Goal: Task Accomplishment & Management: Complete application form

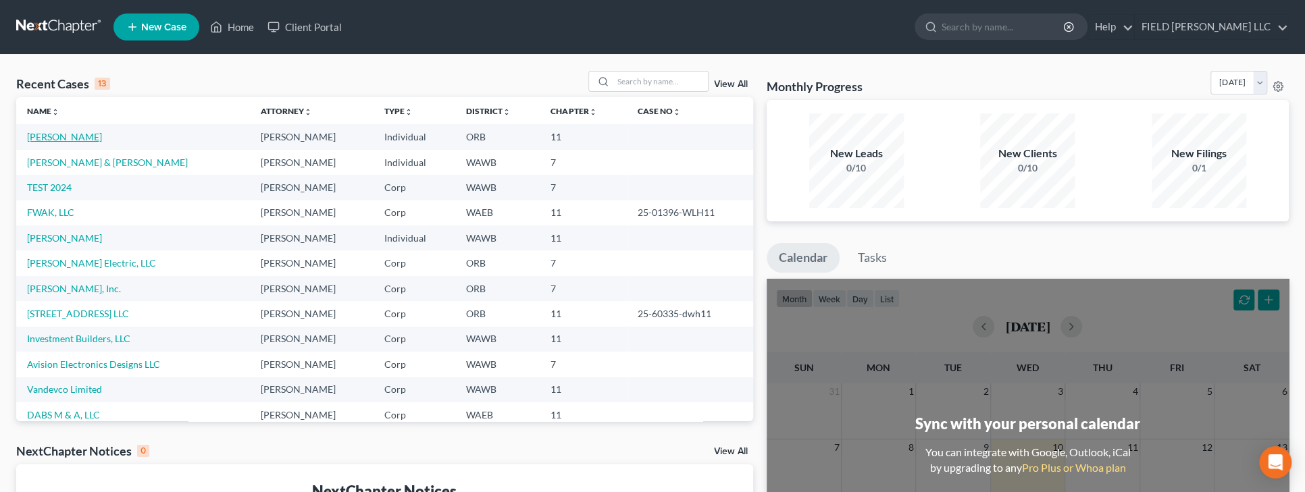
click at [60, 139] on link "[PERSON_NAME]" at bounding box center [64, 136] width 75 height 11
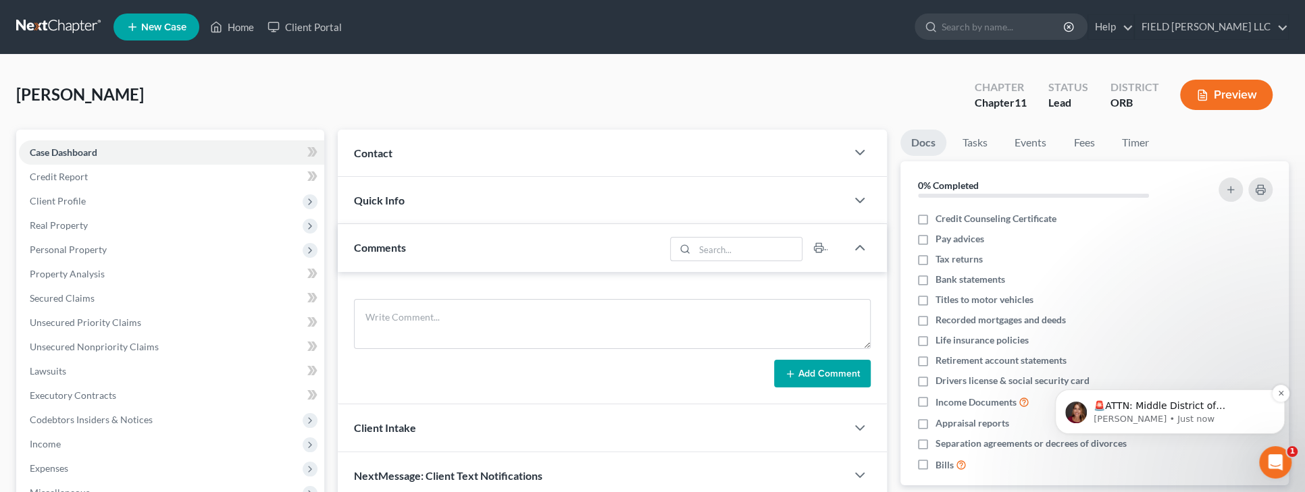
click at [1254, 420] on p "[PERSON_NAME] • Just now" at bounding box center [1180, 419] width 174 height 12
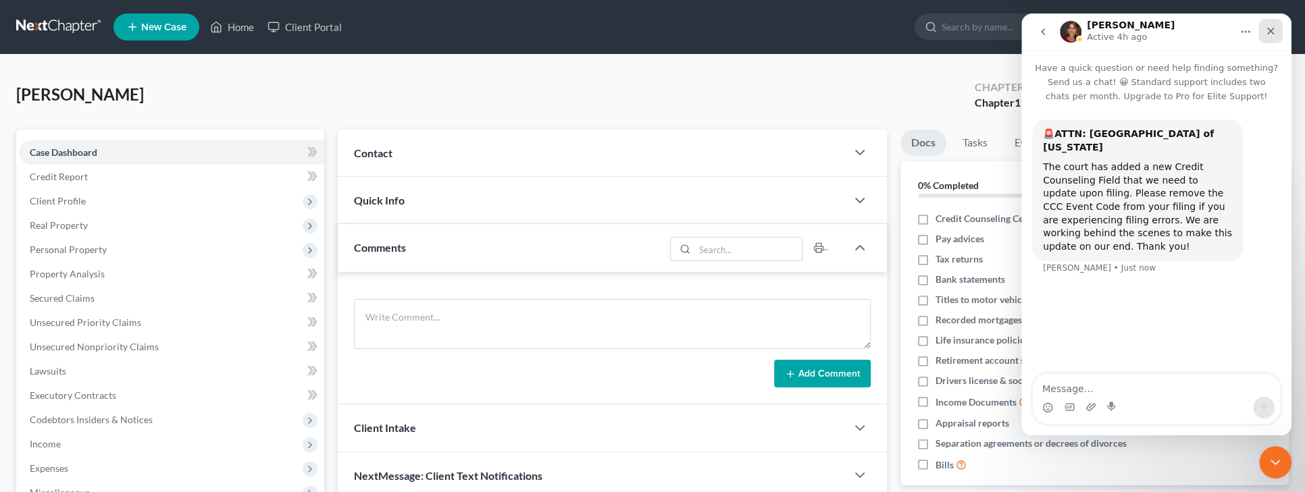
click at [1264, 30] on div "Close" at bounding box center [1270, 31] width 24 height 24
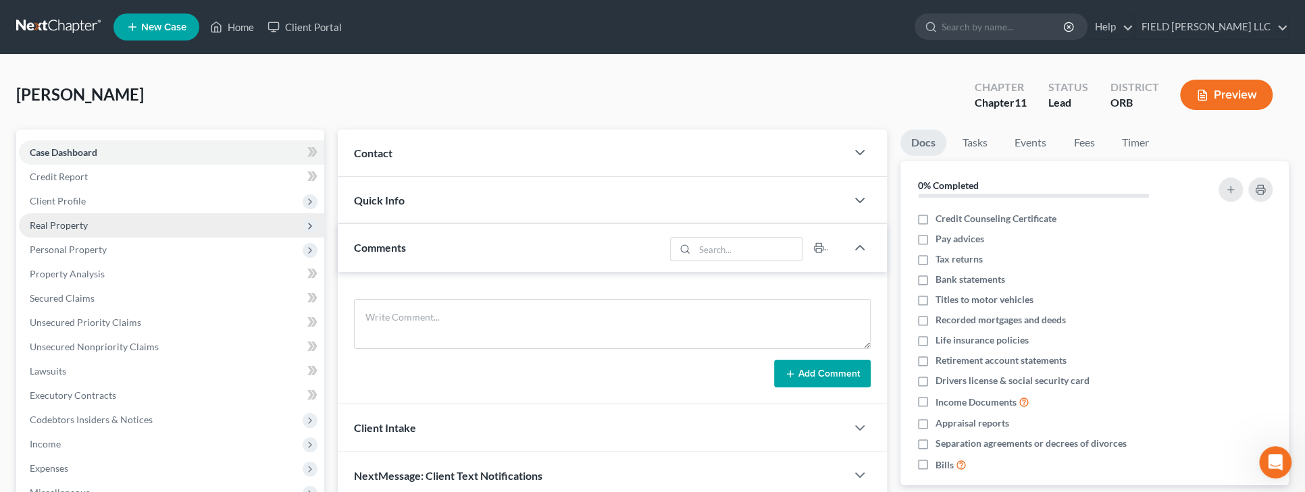
click at [63, 223] on span "Real Property" at bounding box center [59, 225] width 58 height 11
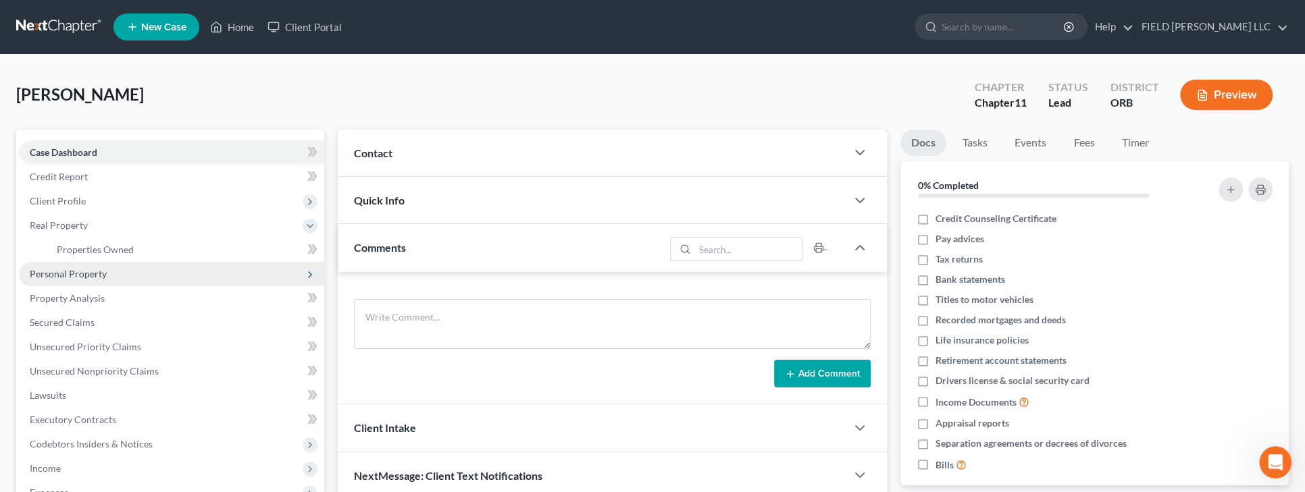
click at [66, 275] on span "Personal Property" at bounding box center [68, 273] width 77 height 11
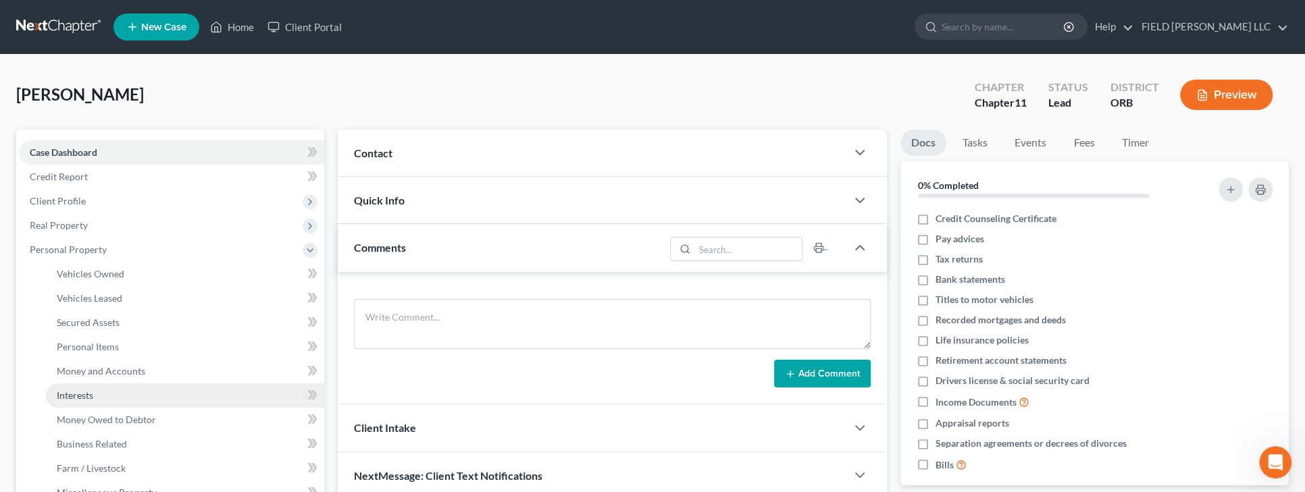
click at [78, 392] on span "Interests" at bounding box center [75, 395] width 36 height 11
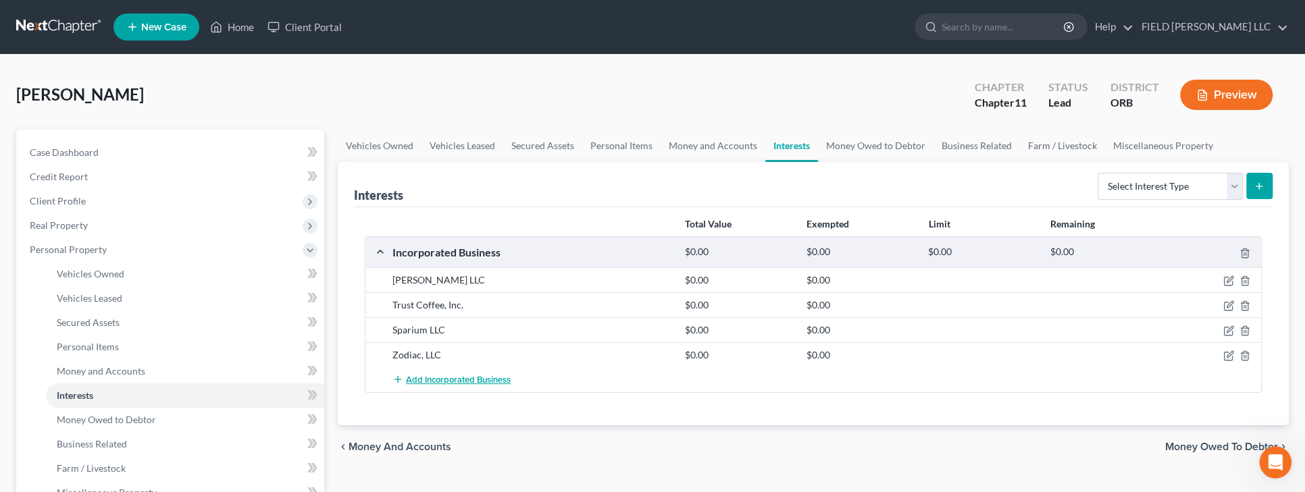
click at [448, 378] on span "Add Incorporated Business" at bounding box center [458, 380] width 105 height 11
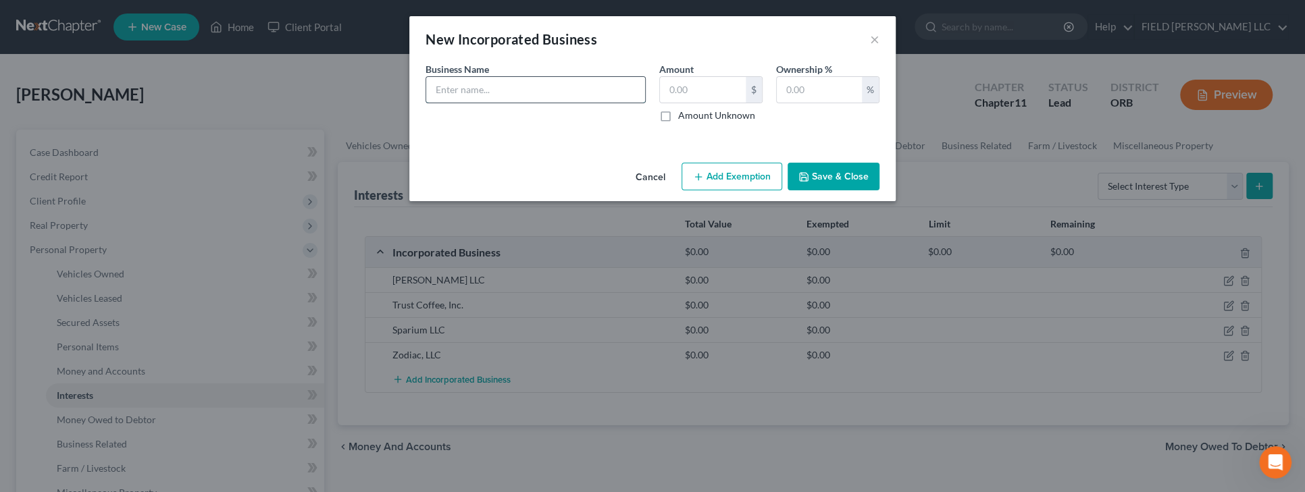
click at [486, 95] on input "text" at bounding box center [535, 90] width 219 height 26
type input "Wondersouq LLC"
click at [678, 113] on label "Amount Unknown" at bounding box center [716, 116] width 77 height 14
click at [683, 113] on input "Amount Unknown" at bounding box center [687, 113] width 9 height 9
checkbox input "true"
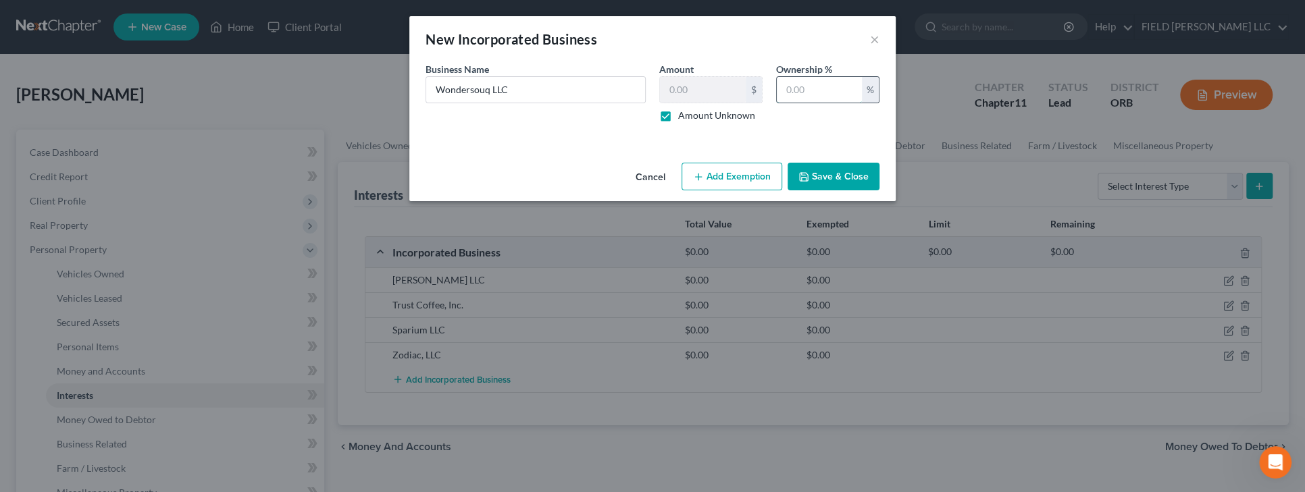
click at [811, 90] on input "text" at bounding box center [819, 90] width 85 height 26
type input "100"
click at [836, 171] on button "Save & Close" at bounding box center [834, 177] width 92 height 28
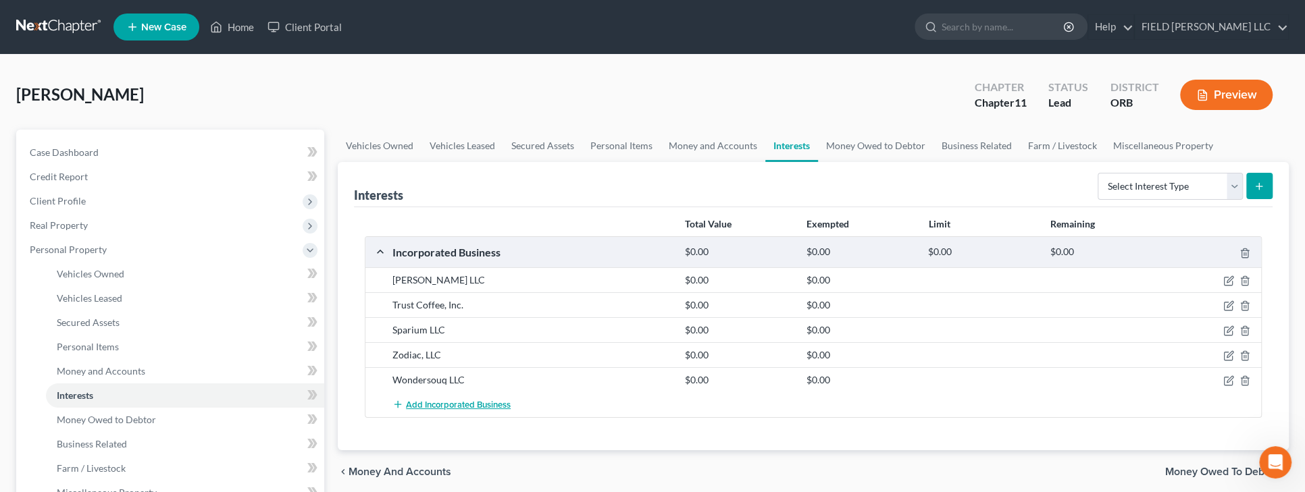
click at [421, 401] on span "Add Incorporated Business" at bounding box center [458, 405] width 105 height 11
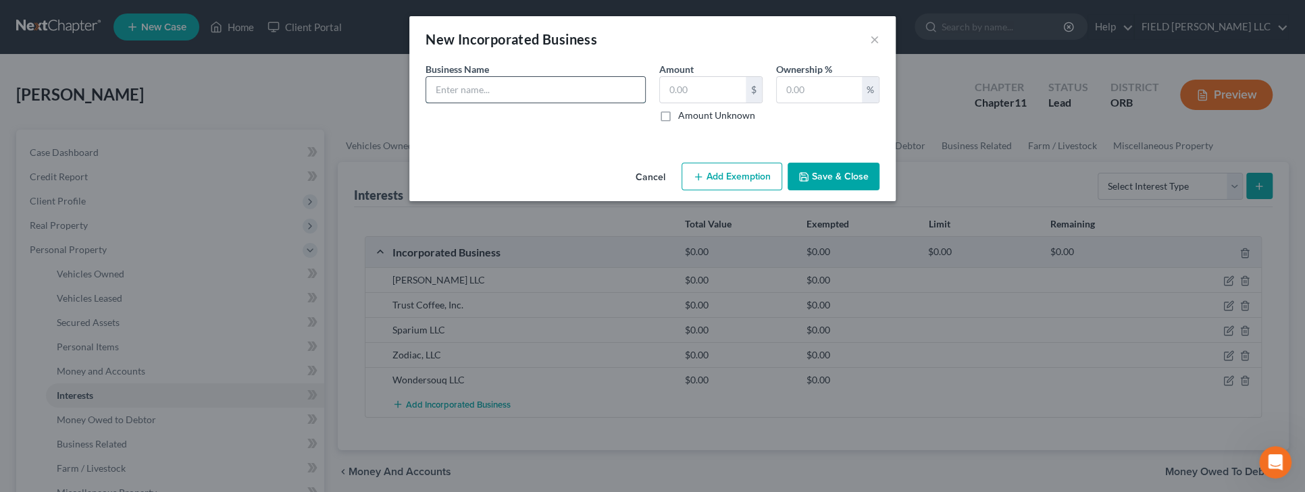
click at [556, 95] on input "text" at bounding box center [535, 90] width 219 height 26
type input "The Bath Club, Inc"
click at [678, 117] on label "Amount Unknown" at bounding box center [716, 116] width 77 height 14
click at [683, 117] on input "Amount Unknown" at bounding box center [687, 113] width 9 height 9
checkbox input "true"
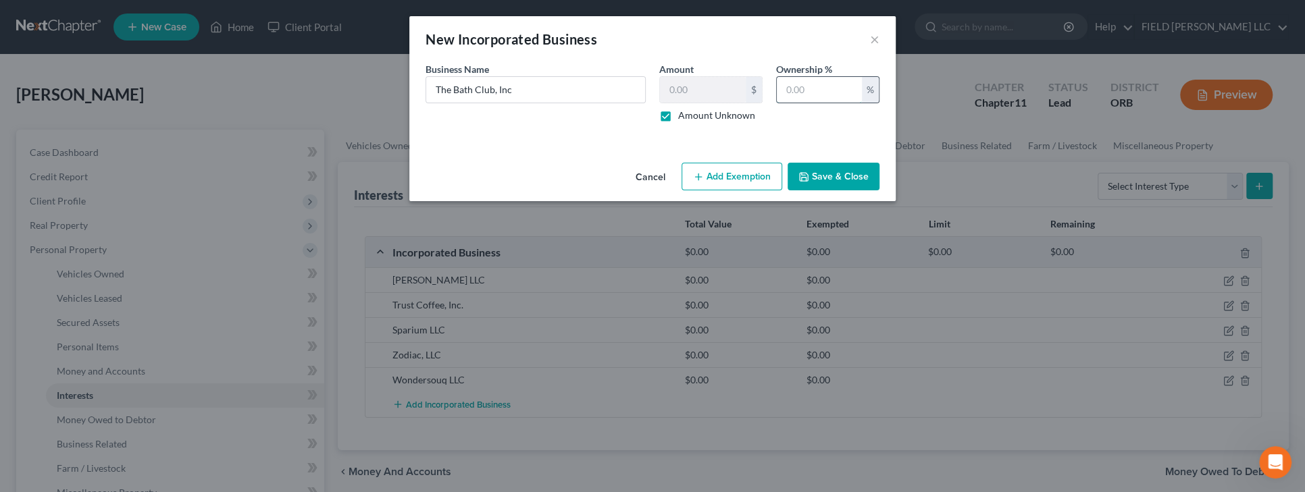
click at [808, 83] on input "text" at bounding box center [819, 90] width 85 height 26
type input "100"
click at [822, 182] on button "Save & Close" at bounding box center [834, 177] width 92 height 28
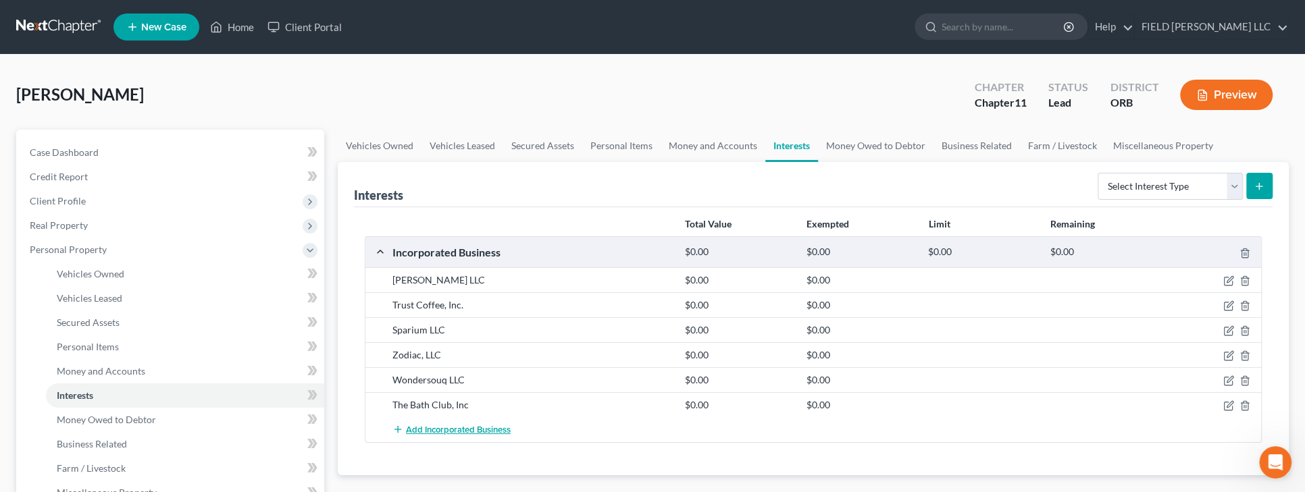
click at [467, 425] on span "Add Incorporated Business" at bounding box center [458, 430] width 105 height 11
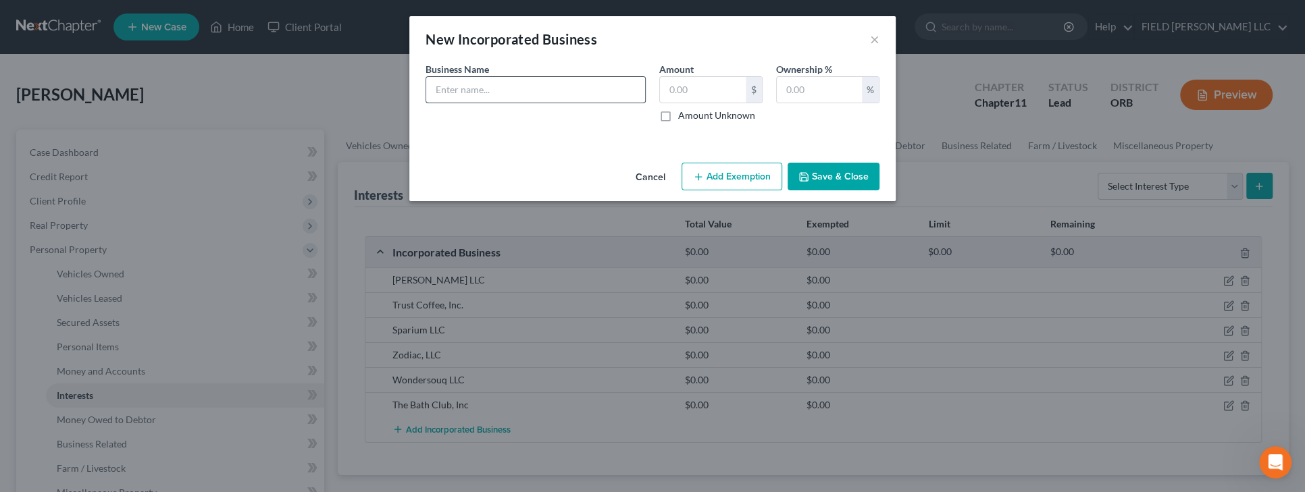
click at [565, 97] on input "text" at bounding box center [535, 90] width 219 height 26
type input "Siam Investments LLC"
click at [678, 120] on label "Amount Unknown" at bounding box center [716, 116] width 77 height 14
click at [683, 118] on input "Amount Unknown" at bounding box center [687, 113] width 9 height 9
checkbox input "true"
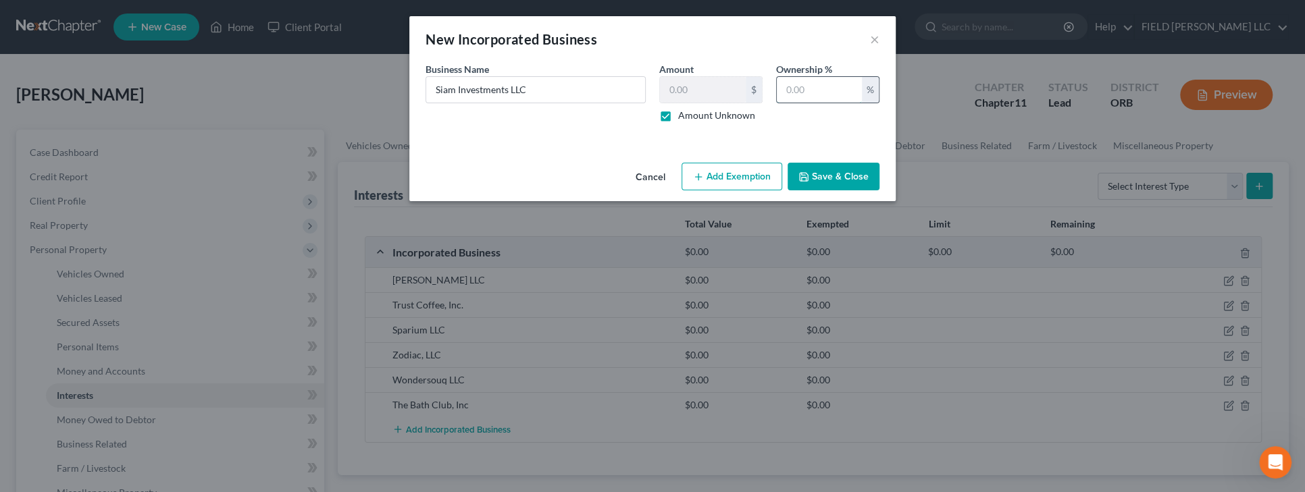
click at [785, 90] on input "text" at bounding box center [819, 90] width 85 height 26
type input "100"
click at [832, 174] on button "Save & Close" at bounding box center [834, 177] width 92 height 28
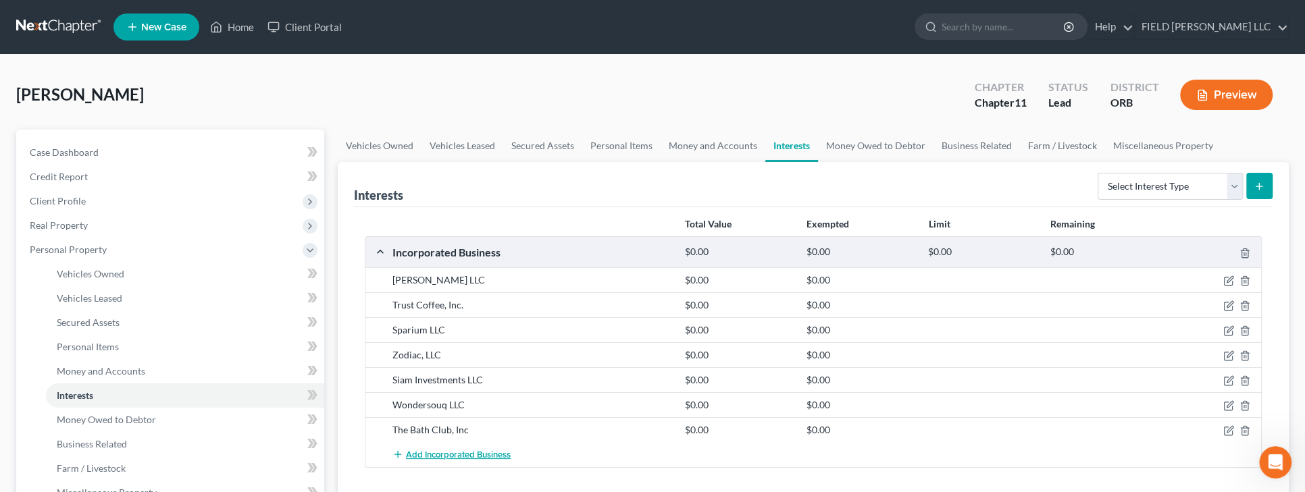
click at [473, 453] on span "Add Incorporated Business" at bounding box center [458, 455] width 105 height 11
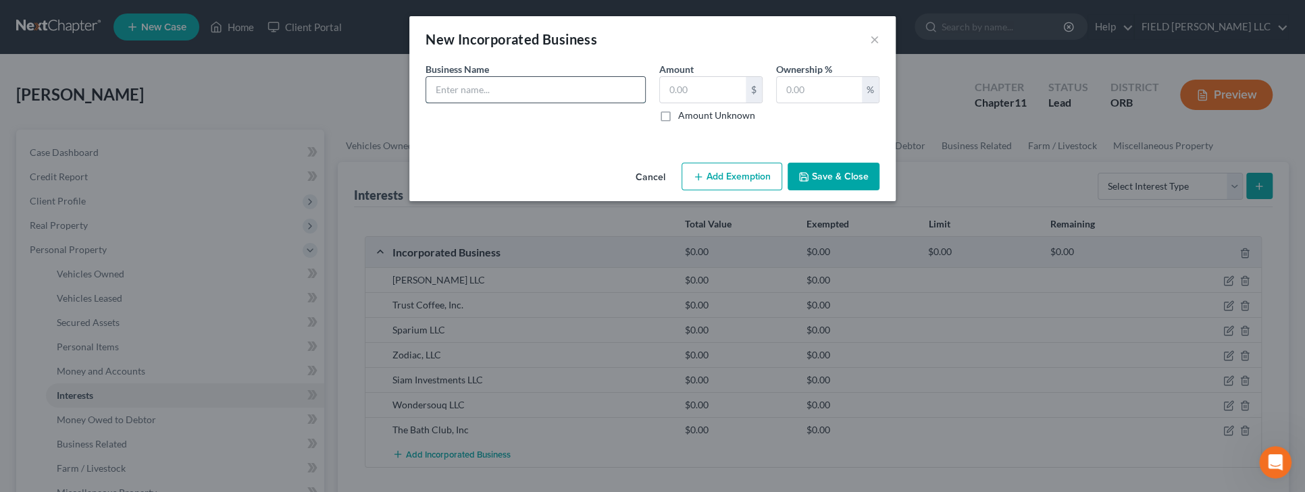
click at [488, 95] on input "text" at bounding box center [535, 90] width 219 height 26
type input "AJA Associates, LLC"
click at [678, 118] on label "Amount Unknown" at bounding box center [716, 116] width 77 height 14
click at [683, 118] on input "Amount Unknown" at bounding box center [687, 113] width 9 height 9
checkbox input "true"
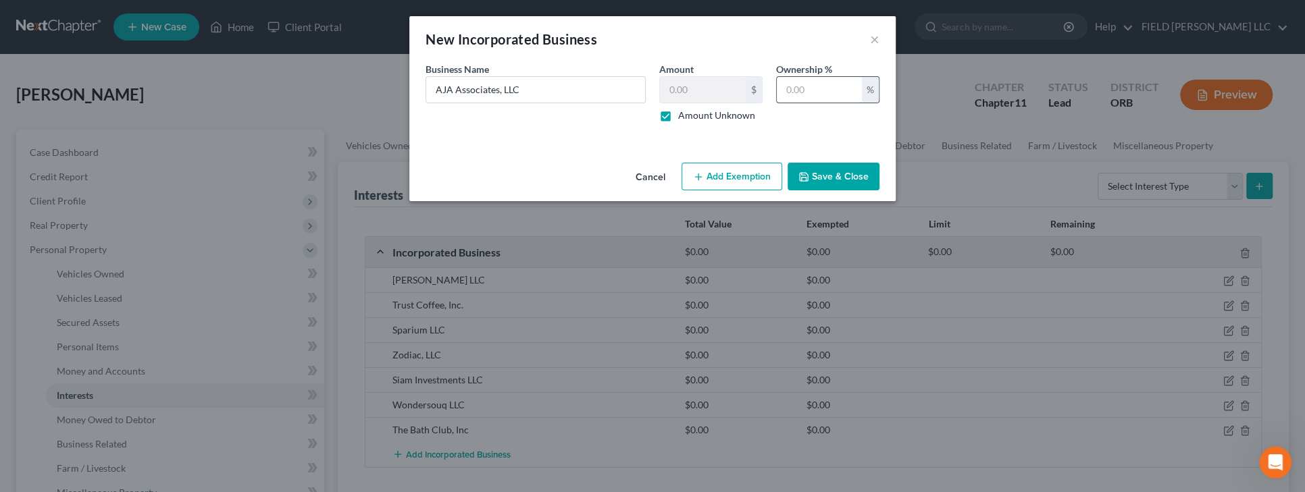
click at [816, 96] on input "text" at bounding box center [819, 90] width 85 height 26
type input "100"
click at [850, 171] on button "Save & Close" at bounding box center [834, 177] width 92 height 28
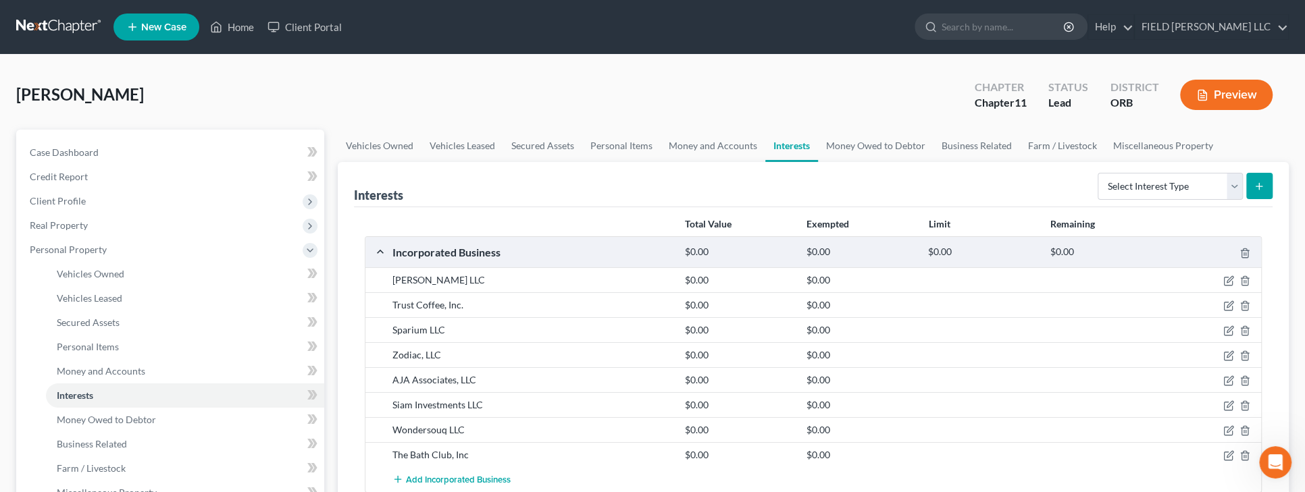
click at [917, 476] on div "Add Incorporated Business" at bounding box center [824, 479] width 877 height 25
click at [1229, 380] on icon "button" at bounding box center [1230, 380] width 6 height 6
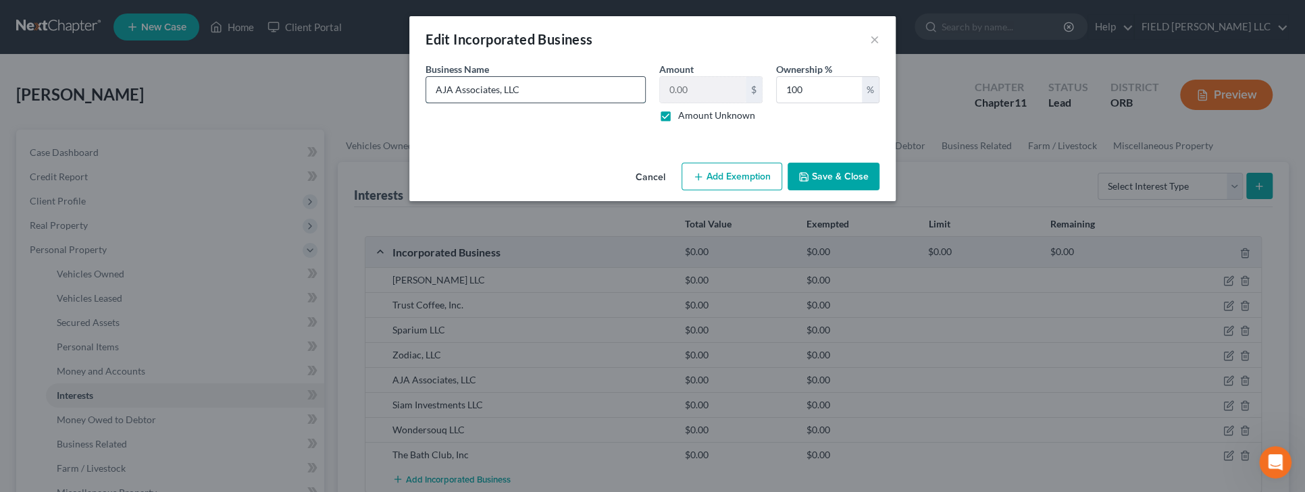
click at [455, 90] on input "AJA Associates, LLC" at bounding box center [535, 90] width 219 height 26
click at [497, 93] on input "AJAAssociates, LLC" at bounding box center [535, 90] width 219 height 26
type input "AJAAssociates Group, LLC"
click at [843, 174] on button "Save & Close" at bounding box center [834, 177] width 92 height 28
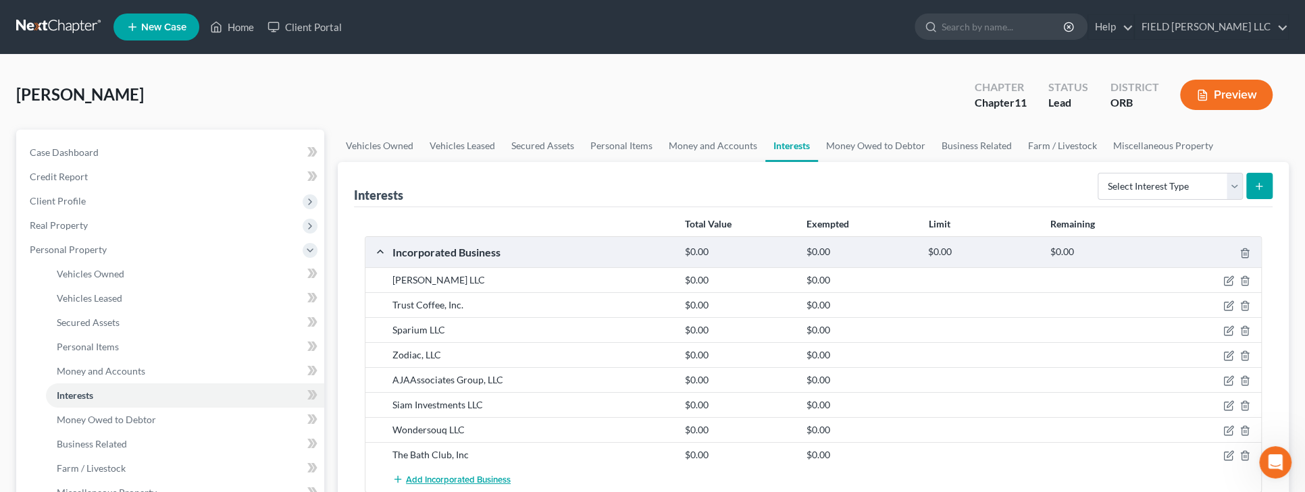
click at [428, 479] on span "Add Incorporated Business" at bounding box center [458, 480] width 105 height 11
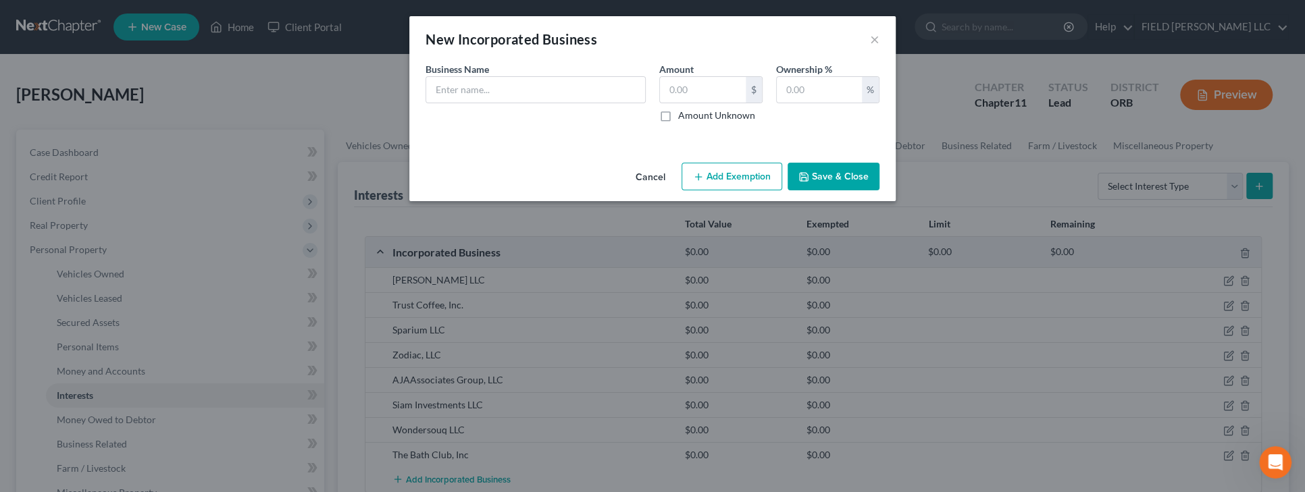
click at [853, 137] on div "An exemption set must first be selected from the Filing Information section. Bu…" at bounding box center [652, 109] width 486 height 95
click at [533, 99] on input "text" at bounding box center [535, 90] width 219 height 26
type input "Concorde Development Co."
click at [678, 113] on label "Amount Unknown" at bounding box center [716, 116] width 77 height 14
click at [683, 113] on input "Amount Unknown" at bounding box center [687, 113] width 9 height 9
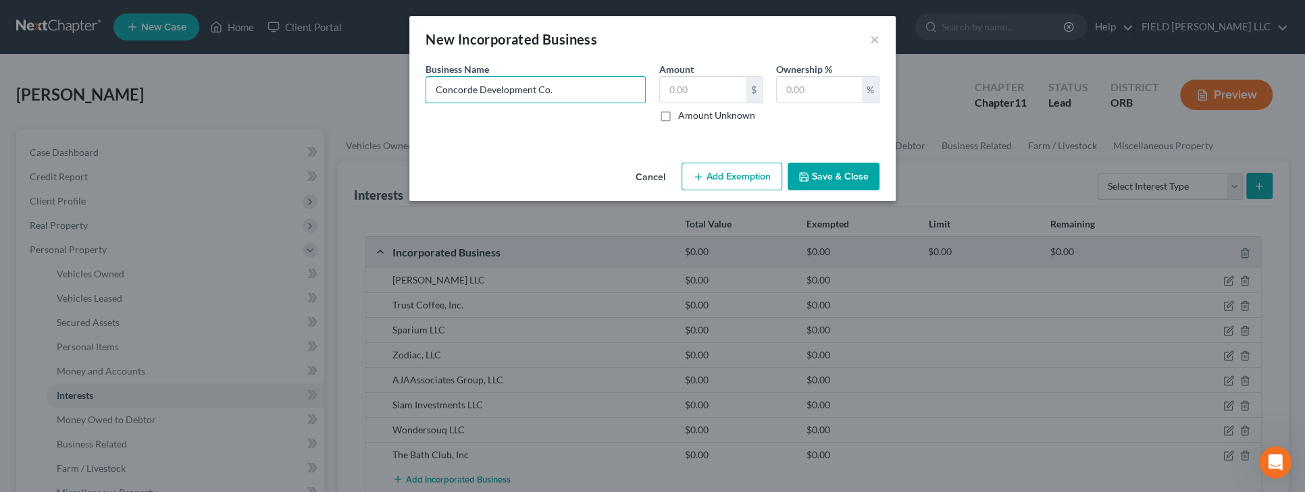
checkbox input "true"
click at [782, 96] on input "text" at bounding box center [819, 90] width 85 height 26
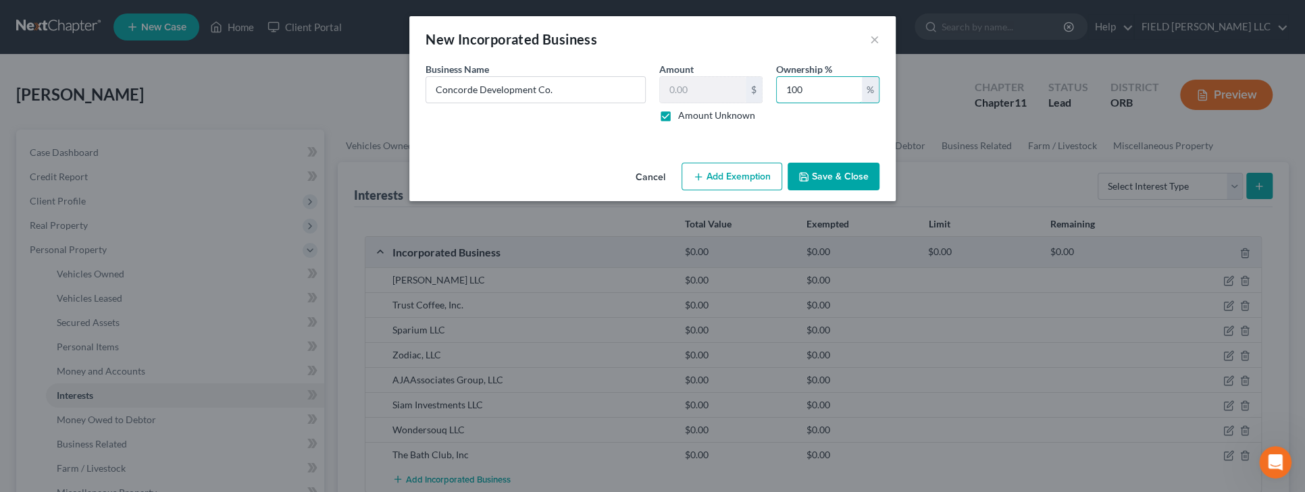
type input "100"
click at [840, 184] on button "Save & Close" at bounding box center [834, 177] width 92 height 28
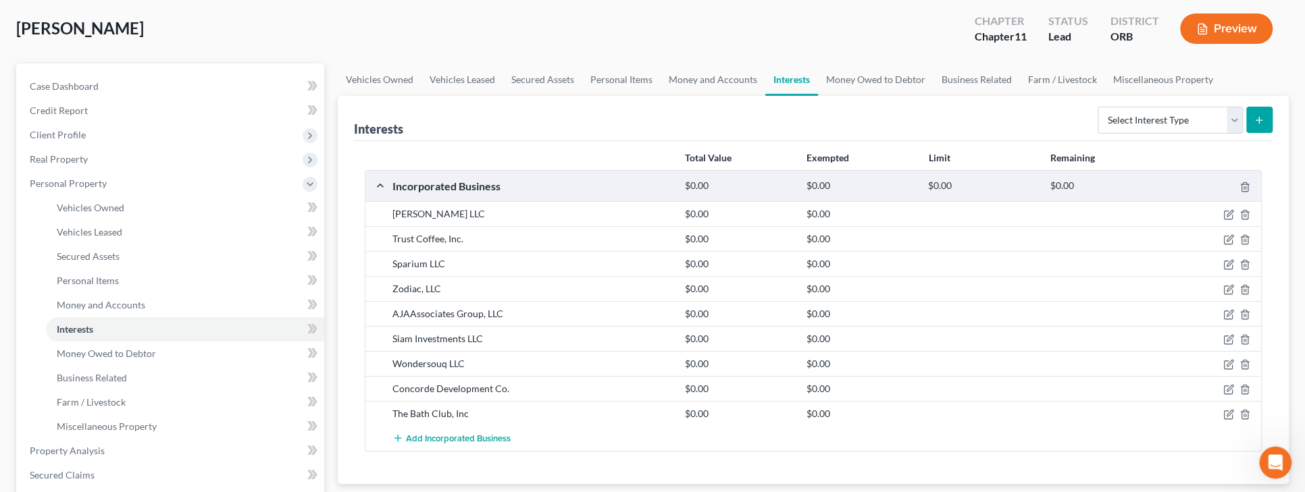
scroll to position [71, 0]
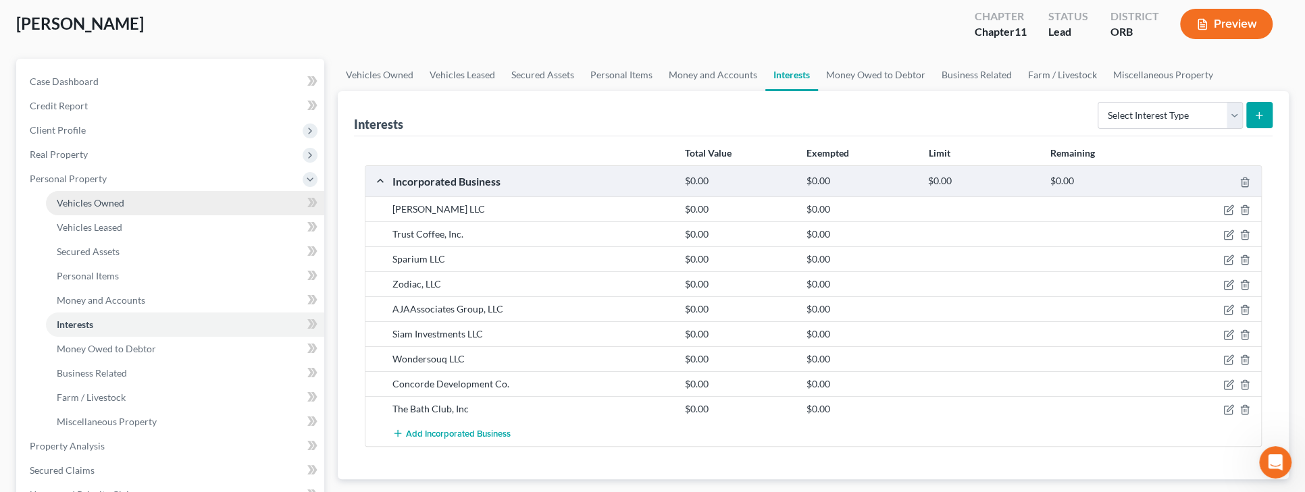
click at [97, 198] on span "Vehicles Owned" at bounding box center [91, 202] width 68 height 11
